Goal: Task Accomplishment & Management: Manage account settings

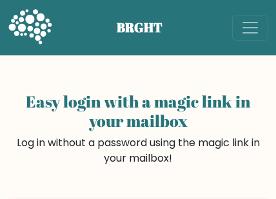
scroll to position [34, 0]
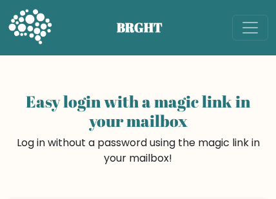
scroll to position [34, 0]
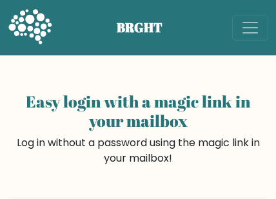
scroll to position [34, 0]
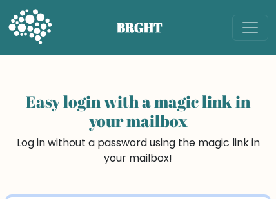
scroll to position [34, 0]
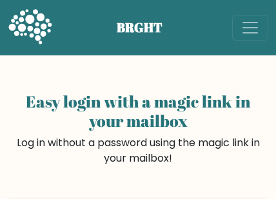
scroll to position [34, 0]
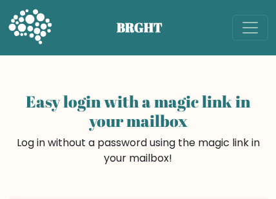
scroll to position [34, 0]
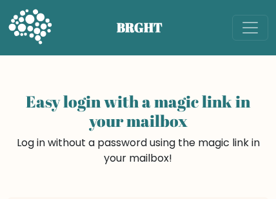
scroll to position [34, 0]
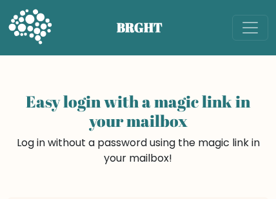
scroll to position [34, 0]
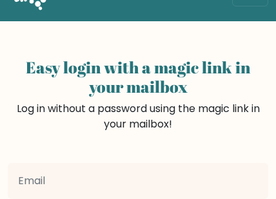
click at [200, 55] on div "Easy login with a magic link in your mailbox Log in without a password using th…" at bounding box center [138, 107] width 261 height 111
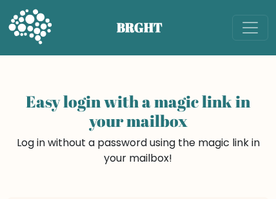
scroll to position [34, 0]
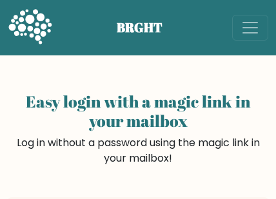
scroll to position [34, 0]
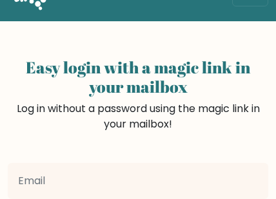
scroll to position [34, 0]
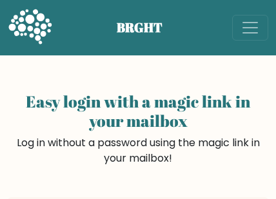
scroll to position [34, 0]
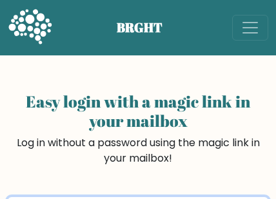
scroll to position [34, 0]
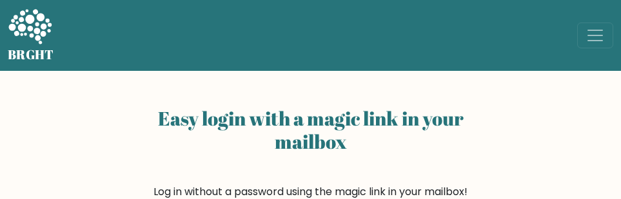
scroll to position [155, 0]
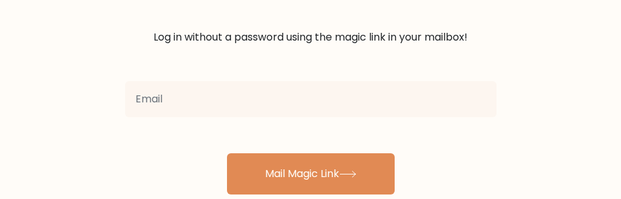
click at [255, 25] on div "Easy login with a magic link in your mailbox Log in without a password using th…" at bounding box center [311, 11] width 372 height 129
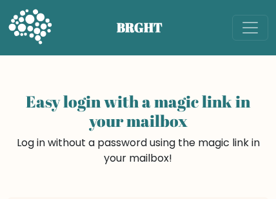
scroll to position [34, 0]
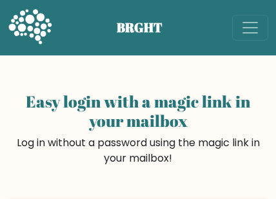
scroll to position [34, 0]
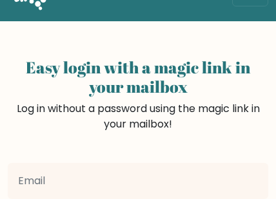
click at [212, 25] on div "Easy login with a magic link in your mailbox Log in without a password using th…" at bounding box center [138, 146] width 276 height 250
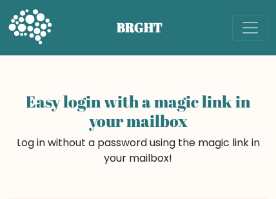
scroll to position [34, 0]
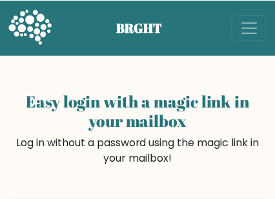
scroll to position [34, 0]
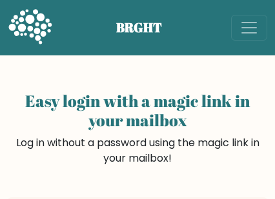
scroll to position [34, 0]
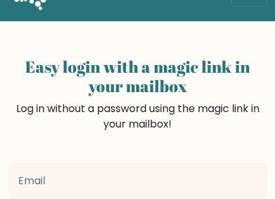
click at [161, 28] on div "Easy login with a magic link in your mailbox Log in without a password using th…" at bounding box center [137, 146] width 275 height 250
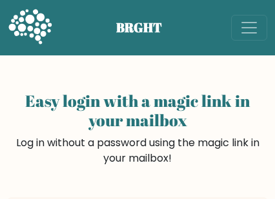
scroll to position [34, 0]
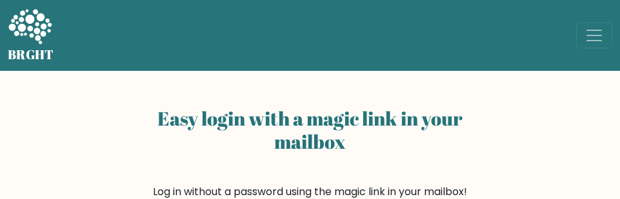
scroll to position [73, 0]
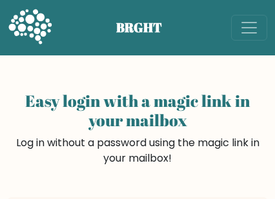
scroll to position [34, 0]
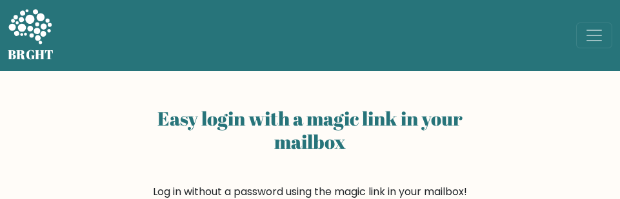
scroll to position [73, 0]
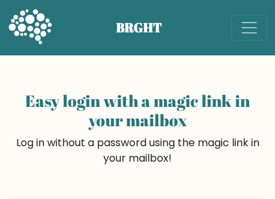
scroll to position [34, 0]
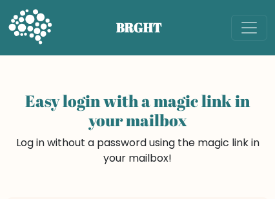
scroll to position [34, 0]
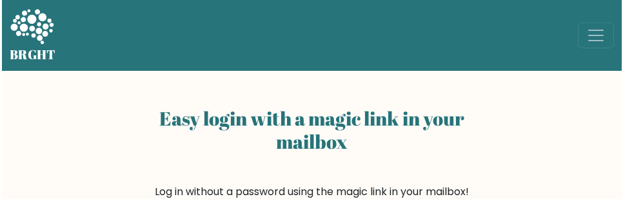
scroll to position [73, 0]
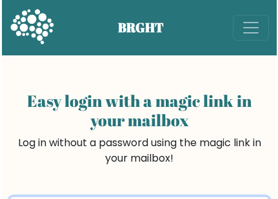
scroll to position [34, 0]
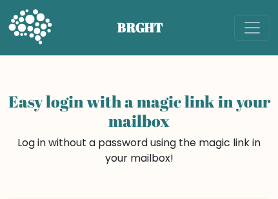
scroll to position [35, 0]
